Goal: Task Accomplishment & Management: Use online tool/utility

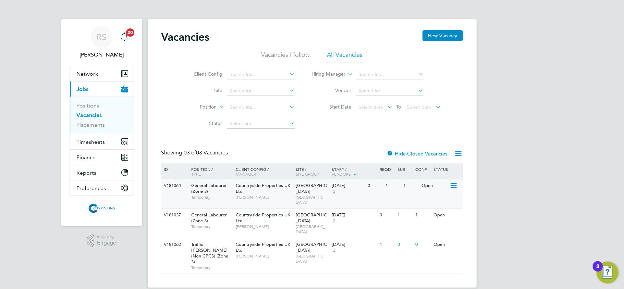
click at [277, 191] on div "Countryside Properties UK Ltd [PERSON_NAME]" at bounding box center [264, 192] width 60 height 24
click at [268, 242] on span "Countryside Properties UK Ltd" at bounding box center [263, 248] width 55 height 12
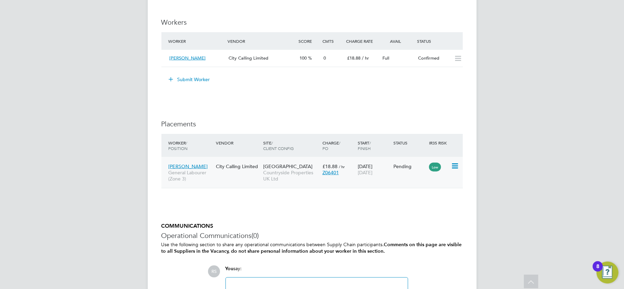
click at [453, 168] on icon at bounding box center [454, 166] width 7 height 8
click at [419, 206] on li "Start" at bounding box center [433, 210] width 49 height 10
type input "[PERSON_NAME]"
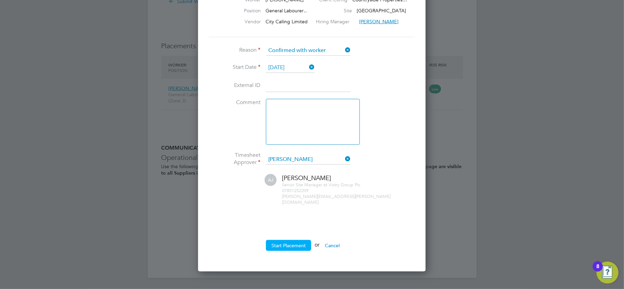
click at [301, 240] on button "Start Placement" at bounding box center [288, 245] width 45 height 11
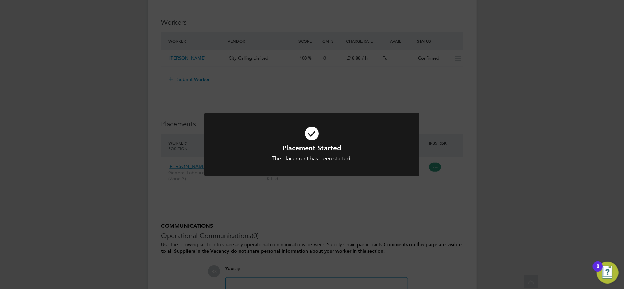
click at [106, 86] on div "Placement Started The placement has been started. Cancel Okay" at bounding box center [312, 144] width 624 height 289
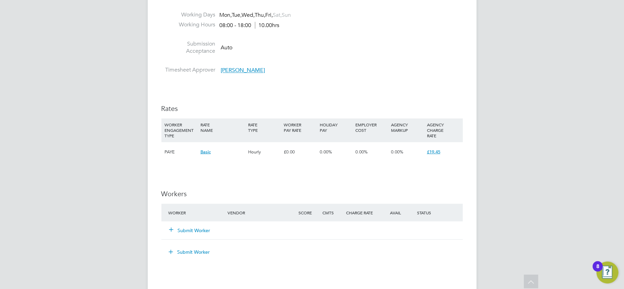
scroll to position [366, 0]
